Goal: Transaction & Acquisition: Subscribe to service/newsletter

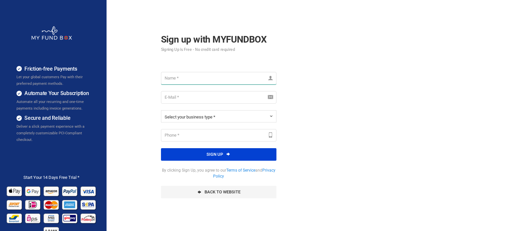
click at [239, 82] on input "text" at bounding box center [218, 78] width 115 height 13
type input "[PERSON_NAME]"
click at [243, 98] on input "email" at bounding box center [218, 97] width 115 height 13
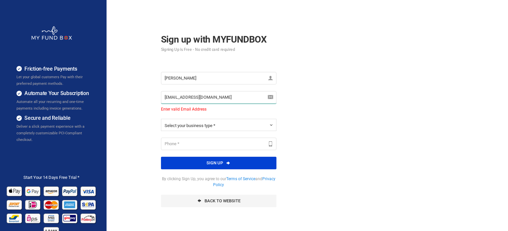
type input "[EMAIL_ADDRESS][DOMAIN_NAME]"
click at [232, 123] on button "Select your business type *" at bounding box center [218, 125] width 115 height 12
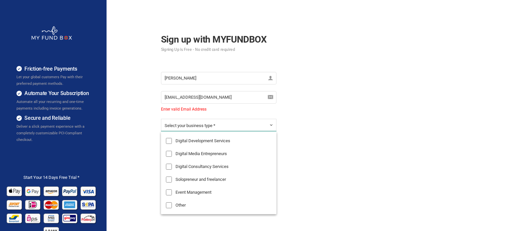
scroll to position [26, 1]
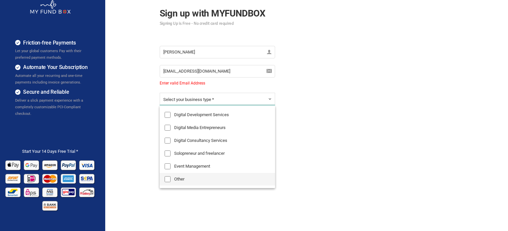
click at [189, 179] on label "Other" at bounding box center [217, 179] width 115 height 13
click at [171, 179] on input "Other" at bounding box center [168, 179] width 6 height 6
checkbox input "true"
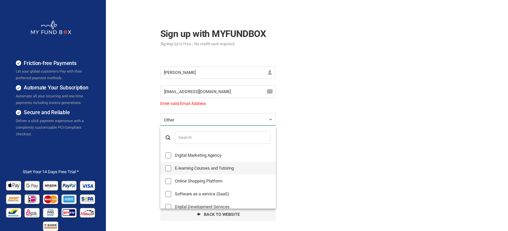
scroll to position [0, 1]
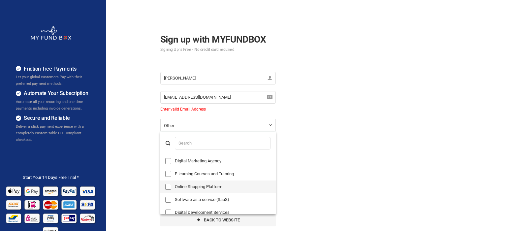
click at [204, 185] on label "Online Shopping Platform" at bounding box center [217, 186] width 115 height 13
click at [171, 185] on input "Online Shopping Platform" at bounding box center [168, 187] width 6 height 6
checkbox input "true"
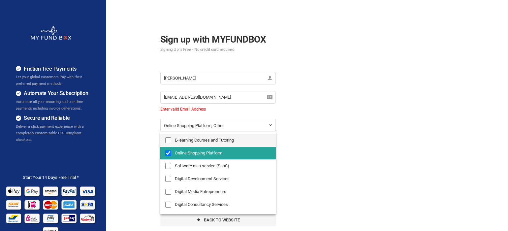
scroll to position [66, 0]
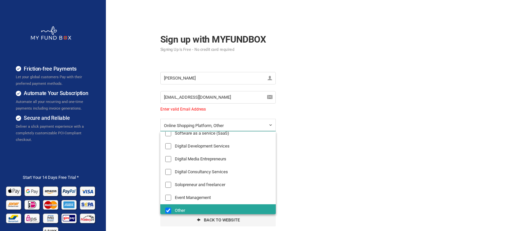
click at [188, 211] on label "Other" at bounding box center [217, 210] width 115 height 13
click at [171, 211] on input "Other" at bounding box center [168, 211] width 6 height 6
checkbox input "false"
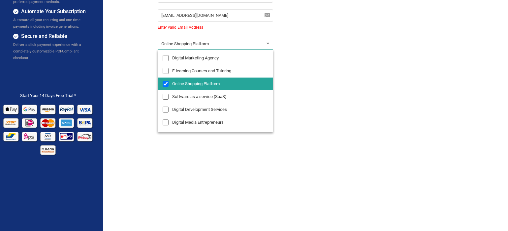
scroll to position [0, 0]
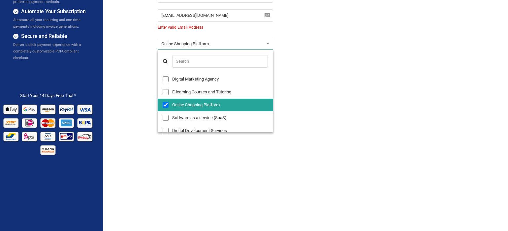
click at [184, 105] on label "Online Shopping Platform" at bounding box center [215, 105] width 115 height 13
click at [169, 105] on input "Online Shopping Platform" at bounding box center [166, 105] width 6 height 6
checkbox input "false"
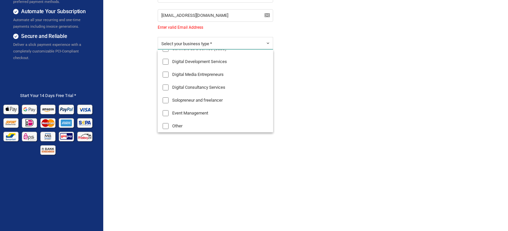
scroll to position [93, 3]
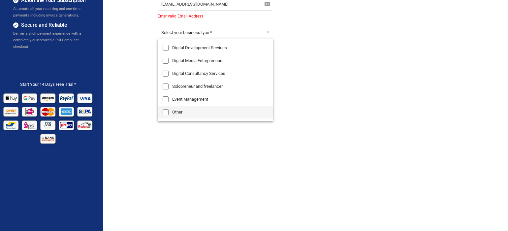
click at [185, 114] on label "Other" at bounding box center [215, 112] width 115 height 13
click at [169, 114] on input "Other" at bounding box center [166, 112] width 6 height 6
checkbox input "true"
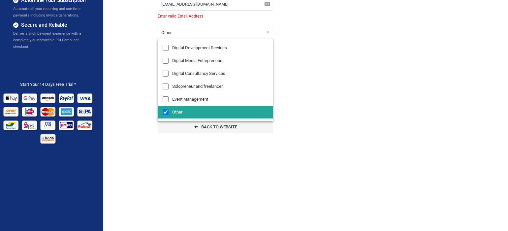
click at [255, 149] on div "Friction-free Payments Let your global customers Pay with their preferred payme…" at bounding box center [250, 72] width 515 height 330
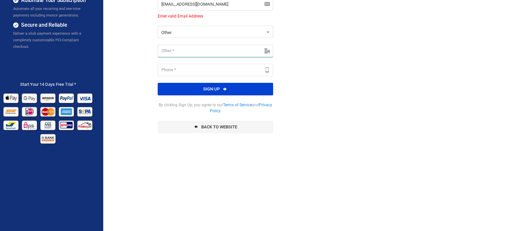
click at [223, 45] on input "text" at bounding box center [215, 51] width 115 height 13
type input "G"
type input "Dakota kingdom collectible"
click at [223, 75] on input "text" at bounding box center [215, 70] width 115 height 13
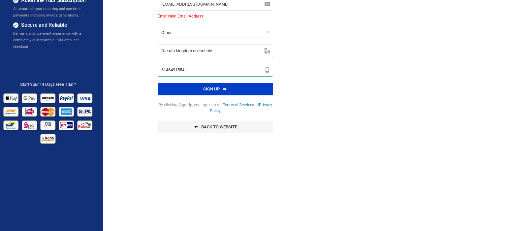
type input "6146491554"
click at [229, 90] on button "Sign up" at bounding box center [215, 89] width 115 height 13
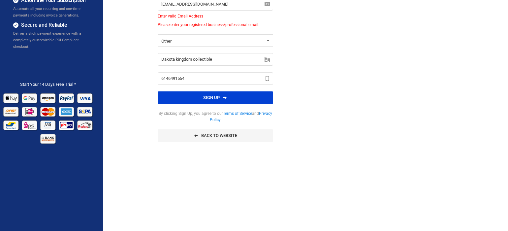
click at [213, 19] on div "[EMAIL_ADDRESS][DOMAIN_NAME] Enter valid Email Address Please enter your regist…" at bounding box center [215, 13] width 115 height 30
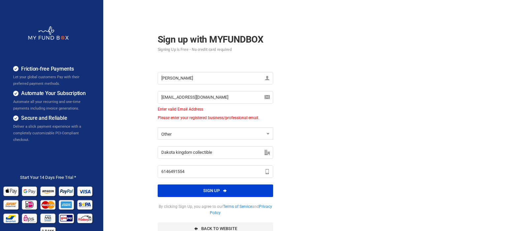
scroll to position [0, 3]
